Goal: Task Accomplishment & Management: Use online tool/utility

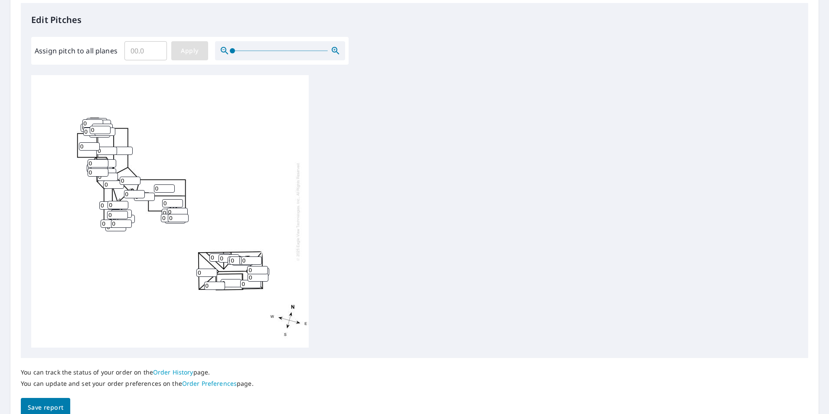
scroll to position [260, 0]
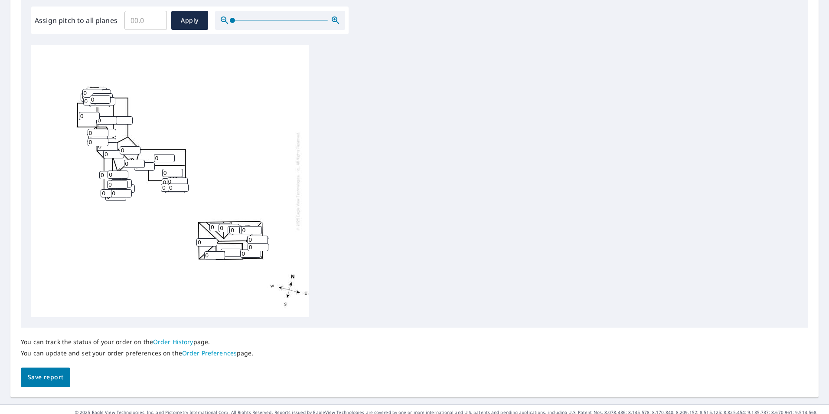
click at [140, 29] on input "Assign pitch to all planes" at bounding box center [145, 20] width 42 height 24
type input "12"
click at [189, 20] on span "Apply" at bounding box center [189, 20] width 23 height 11
type input "12"
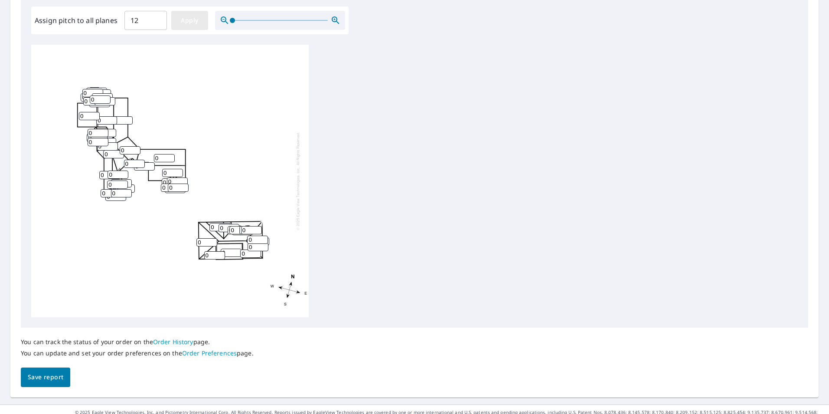
type input "12"
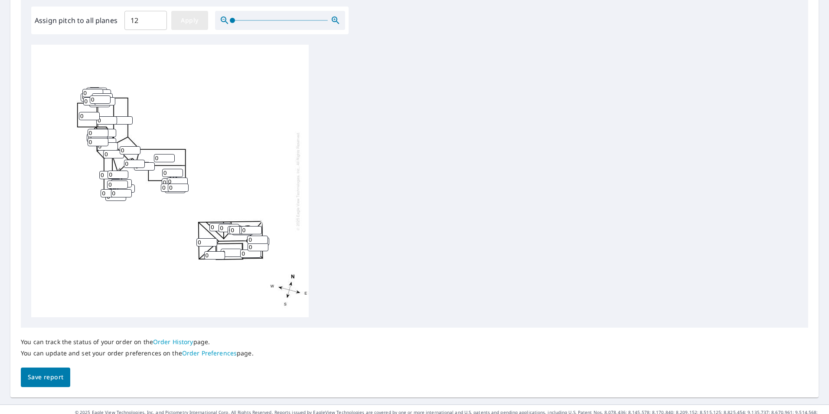
type input "12"
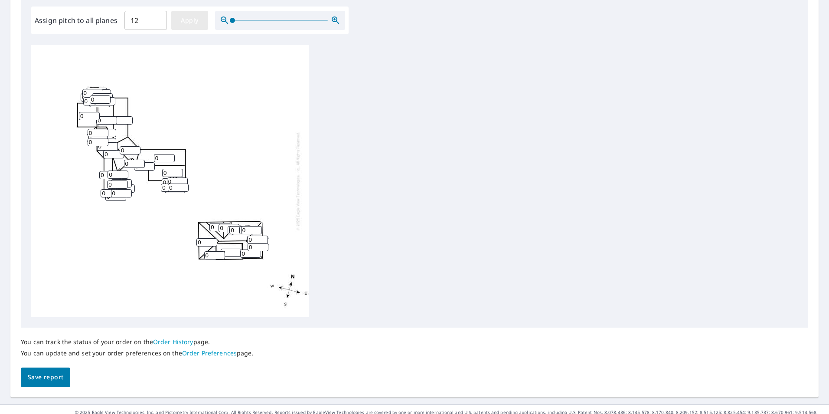
type input "12"
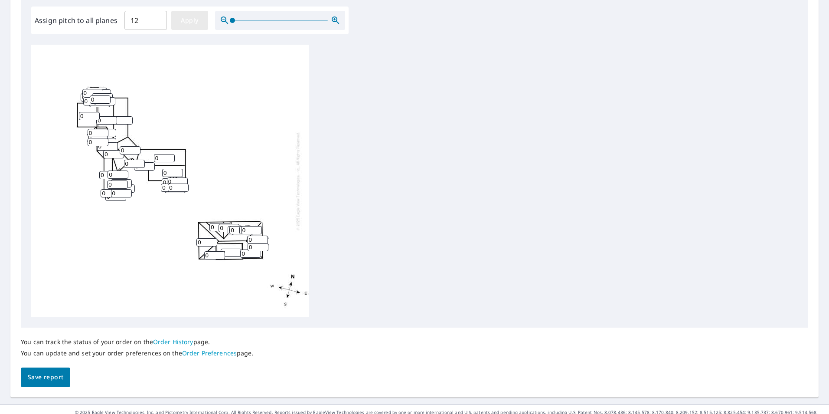
type input "12"
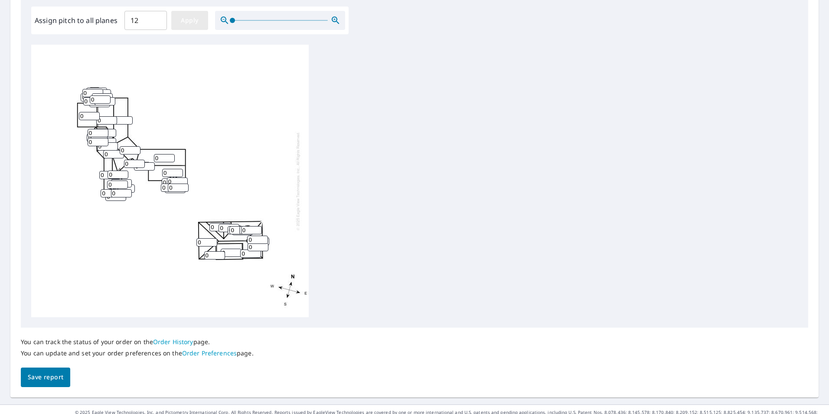
type input "12"
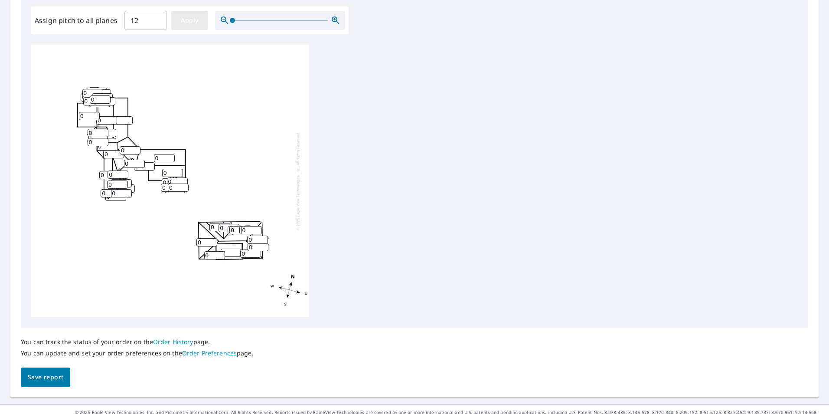
type input "12"
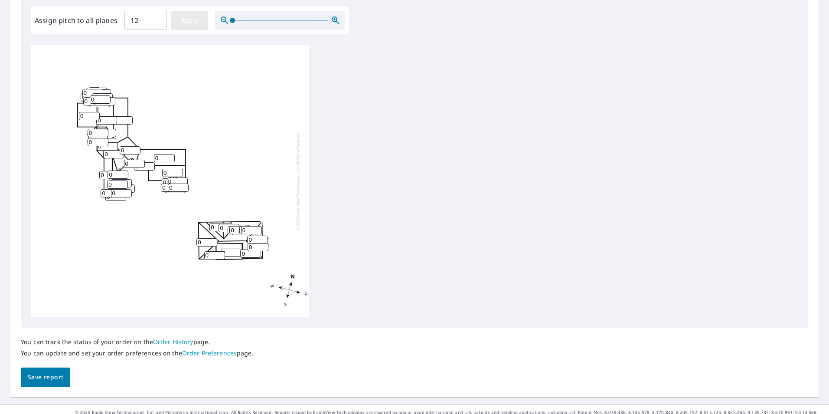
type input "12"
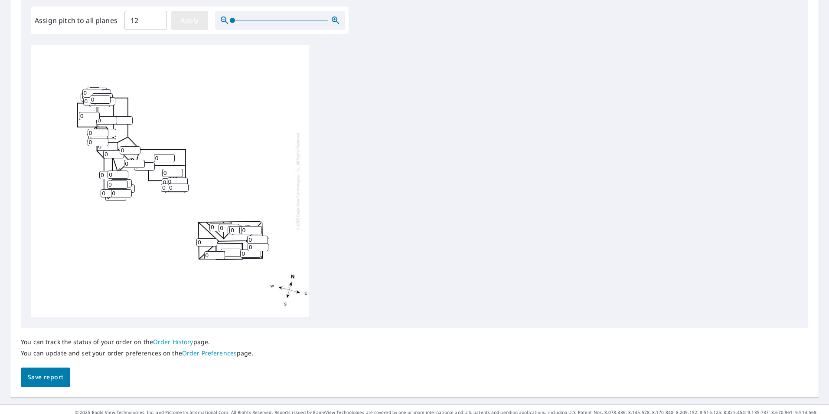
type input "12"
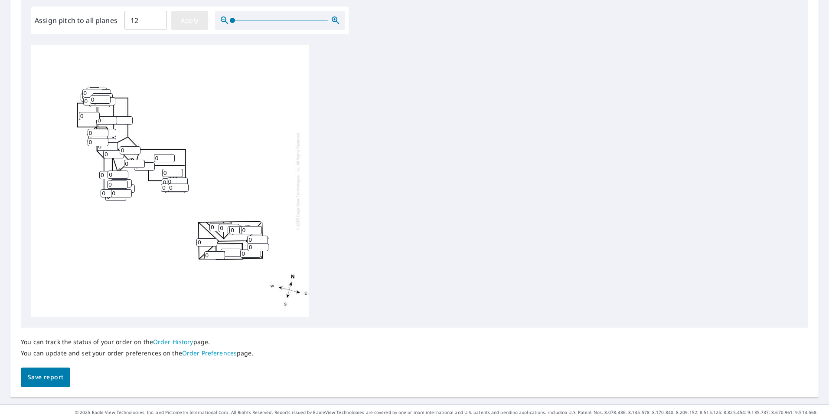
type input "12"
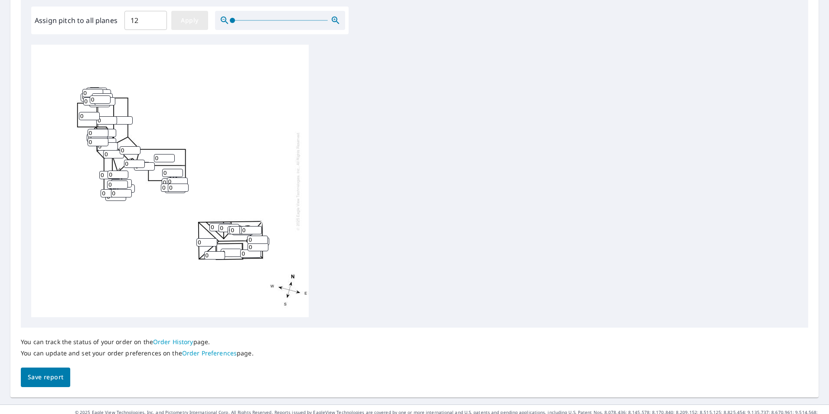
type input "12"
click at [59, 376] on span "Save report" at bounding box center [46, 377] width 36 height 11
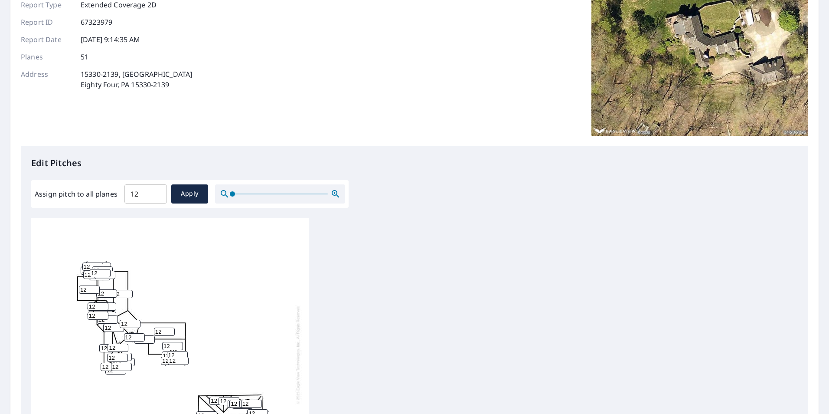
scroll to position [0, 0]
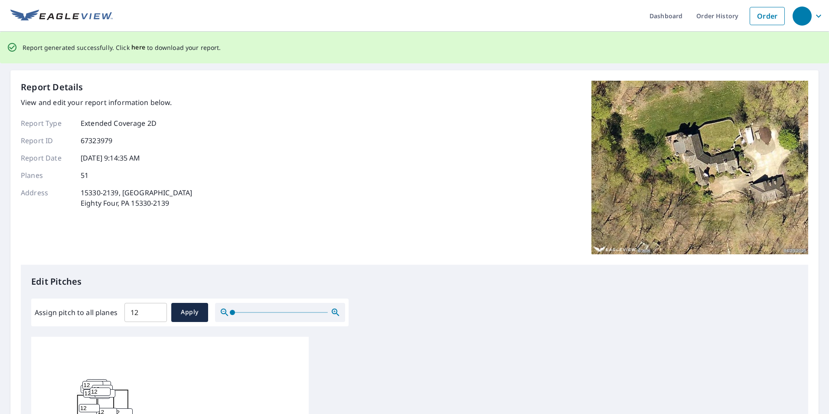
click at [131, 46] on span "here" at bounding box center [138, 47] width 14 height 11
